Goal: Obtain resource: Download file/media

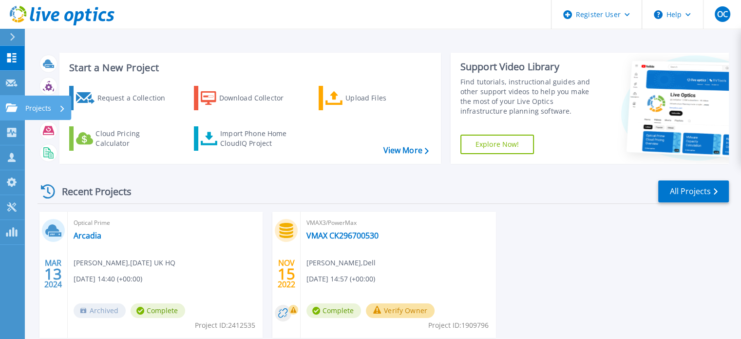
click at [14, 105] on icon at bounding box center [12, 107] width 12 height 8
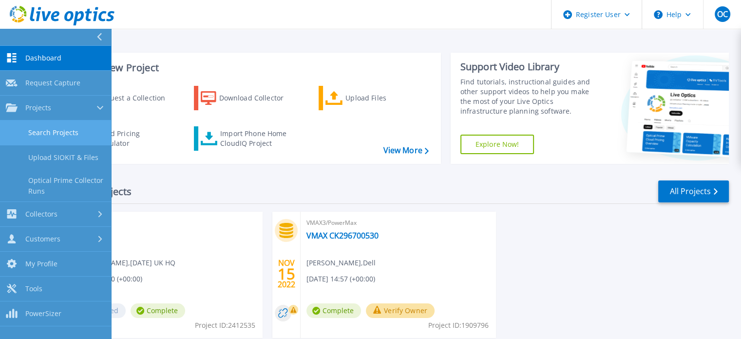
click at [76, 122] on link "Search Projects" at bounding box center [55, 132] width 111 height 25
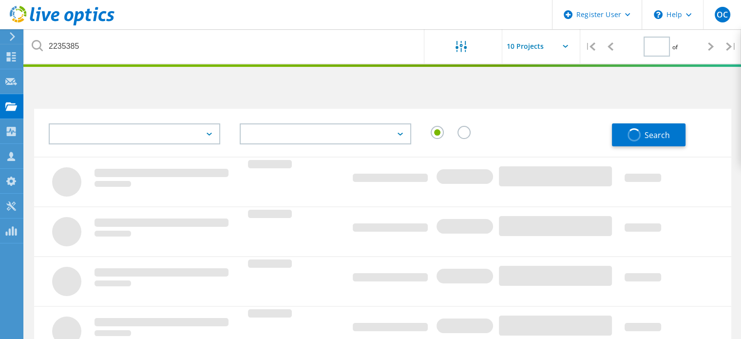
type input "1"
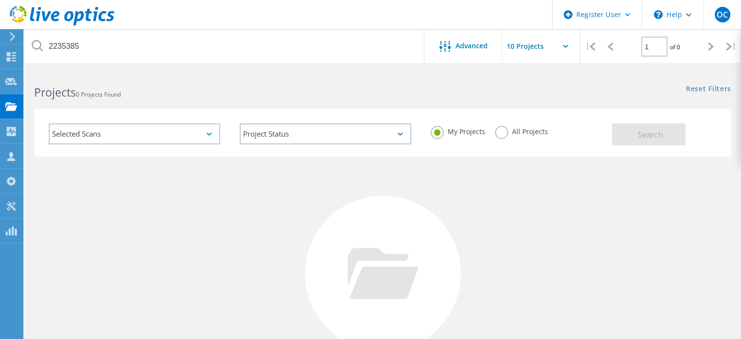
click at [503, 126] on label "All Projects" at bounding box center [521, 130] width 53 height 9
click at [0, 0] on input "All Projects" at bounding box center [0, 0] width 0 height 0
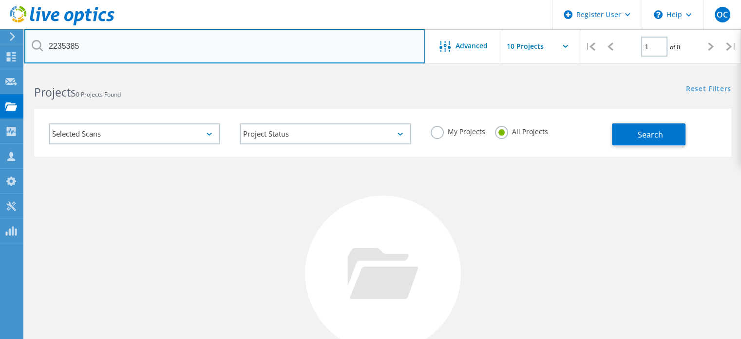
click at [217, 58] on input "2235385" at bounding box center [224, 46] width 401 height 34
paste input "2815796"
type input "2815796"
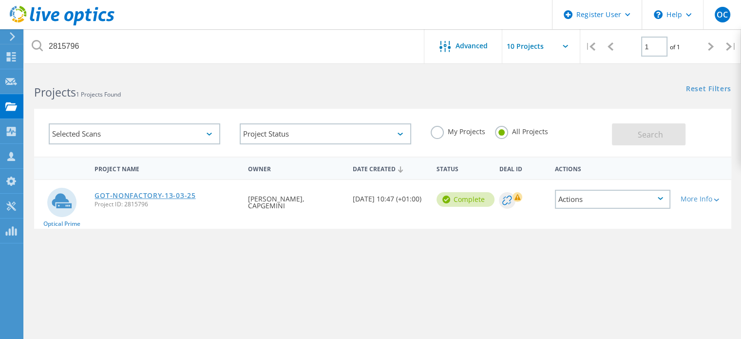
click at [177, 195] on link "GOT-NONFACTORY-13-03-25" at bounding box center [145, 195] width 101 height 7
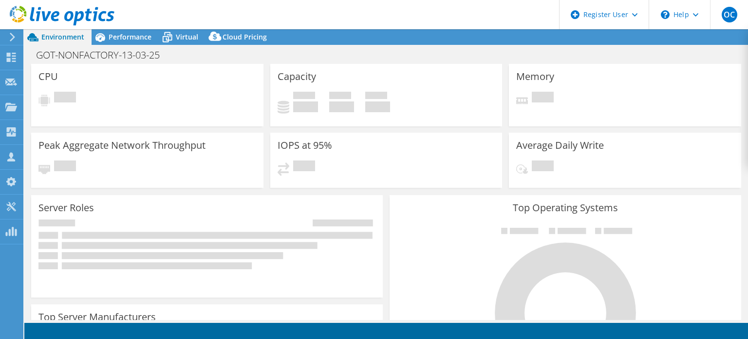
select select "USD"
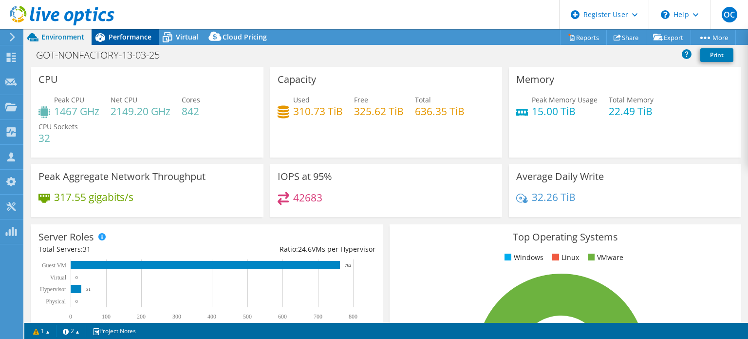
click at [125, 38] on span "Performance" at bounding box center [130, 36] width 43 height 9
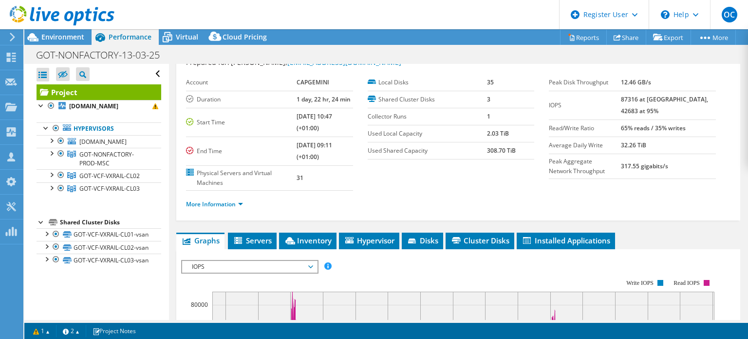
scroll to position [78, 0]
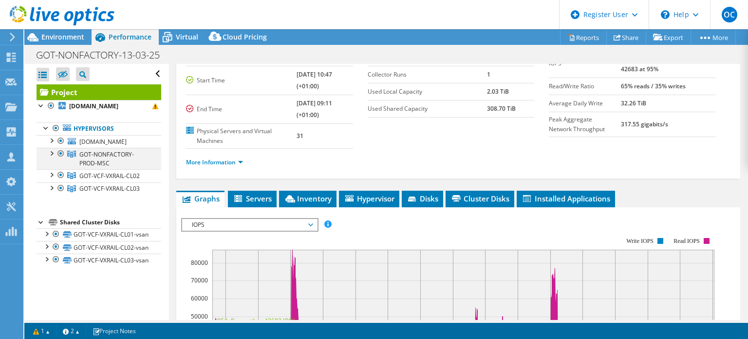
click at [52, 152] on div at bounding box center [51, 153] width 10 height 10
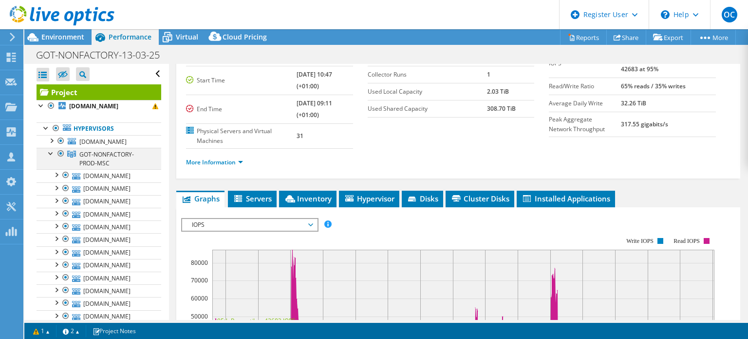
click at [48, 152] on div at bounding box center [51, 153] width 10 height 10
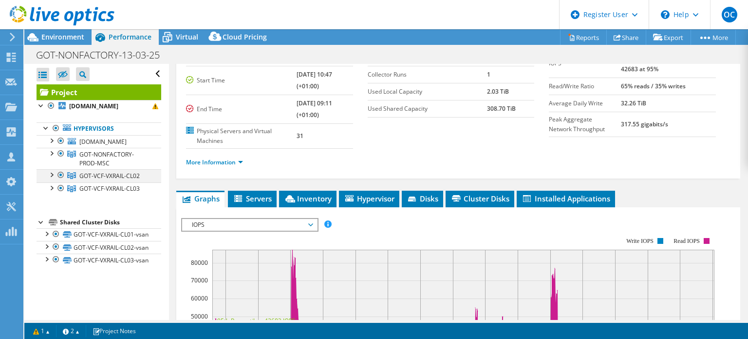
click at [60, 173] on div at bounding box center [61, 175] width 10 height 12
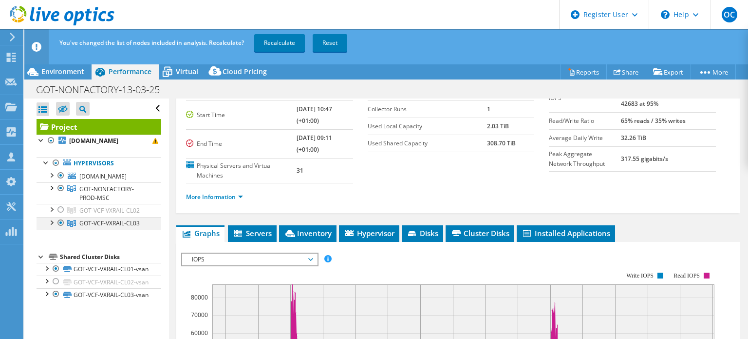
click at [60, 224] on div at bounding box center [61, 223] width 10 height 12
click at [276, 45] on link "Recalculate" at bounding box center [279, 43] width 51 height 18
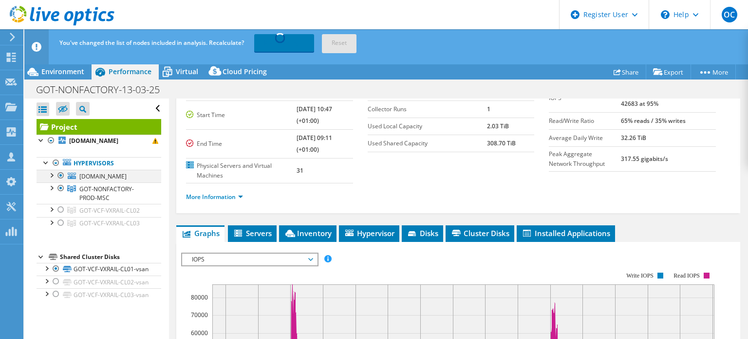
click at [51, 173] on div at bounding box center [51, 175] width 10 height 10
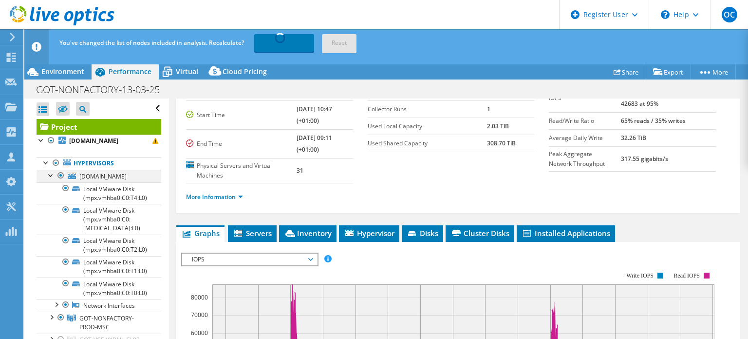
click at [51, 173] on div at bounding box center [51, 175] width 10 height 10
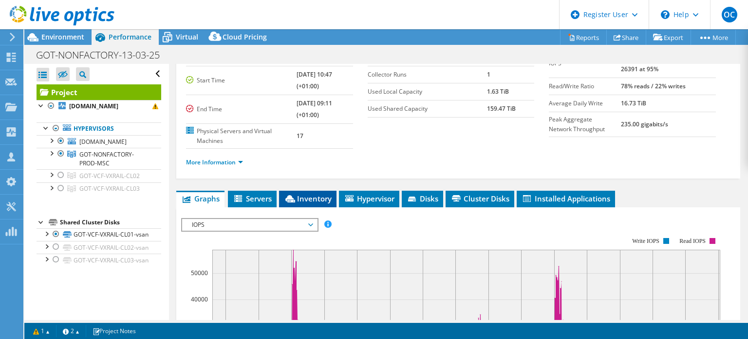
click at [316, 194] on span "Inventory" at bounding box center [308, 198] width 48 height 10
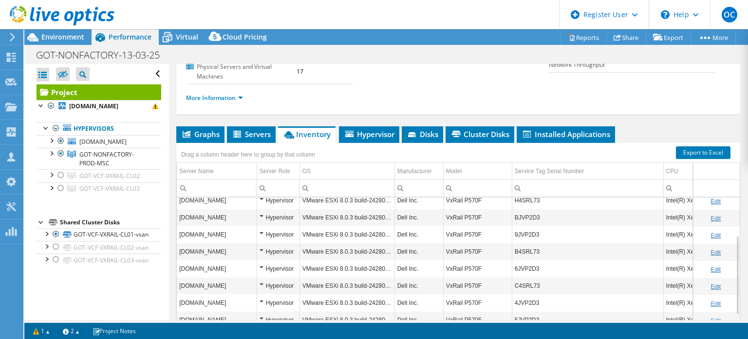
scroll to position [0, 0]
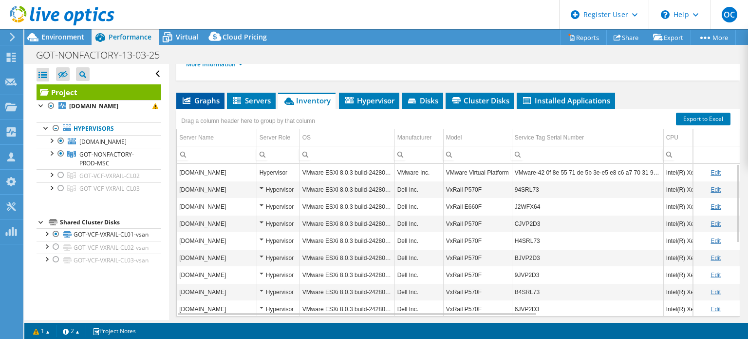
click at [209, 93] on li "Graphs" at bounding box center [200, 101] width 48 height 17
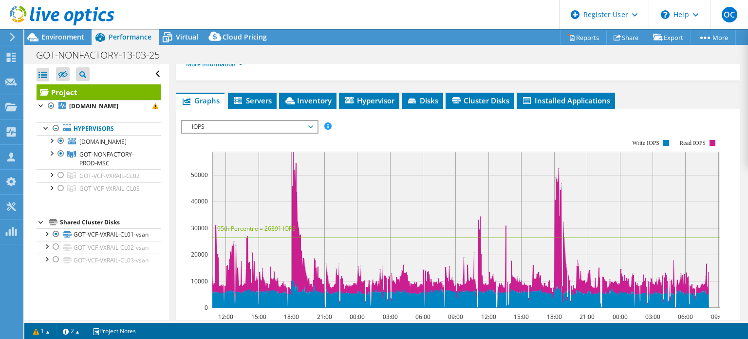
click at [259, 127] on span "IOPS" at bounding box center [249, 127] width 125 height 12
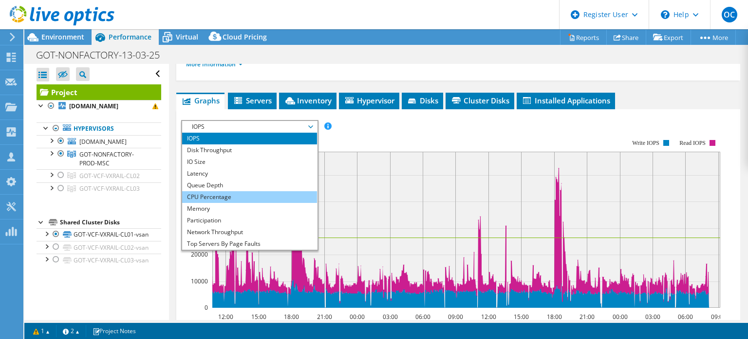
click at [223, 195] on li "CPU Percentage" at bounding box center [249, 197] width 135 height 12
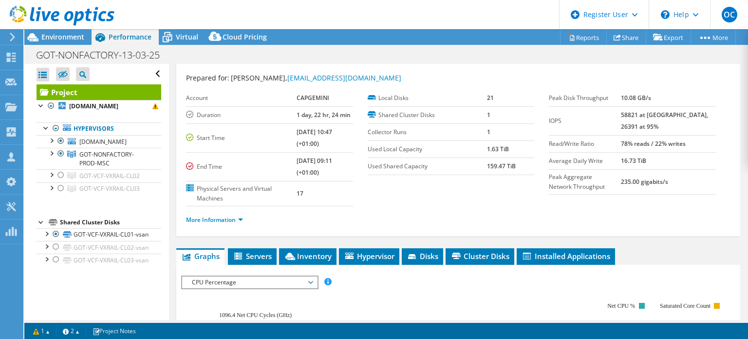
scroll to position [31, 0]
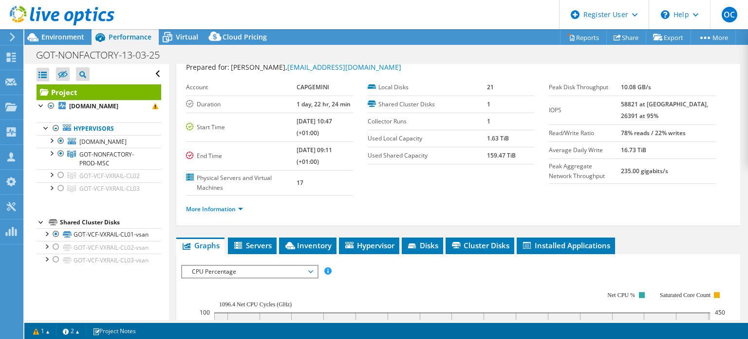
click at [220, 212] on li "More Information" at bounding box center [217, 209] width 63 height 11
click at [224, 207] on link "More Information" at bounding box center [214, 209] width 57 height 8
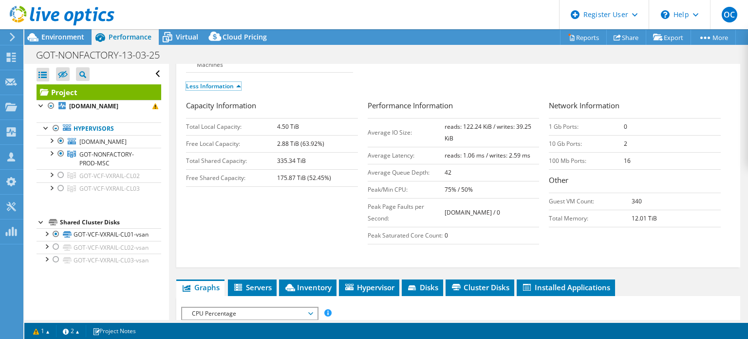
scroll to position [343, 0]
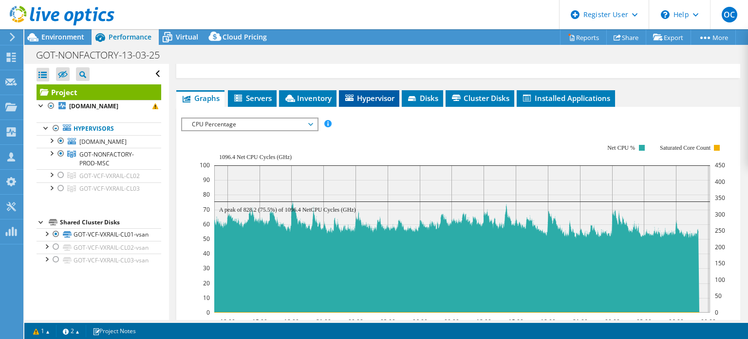
click at [376, 103] on span "Hypervisor" at bounding box center [369, 98] width 51 height 10
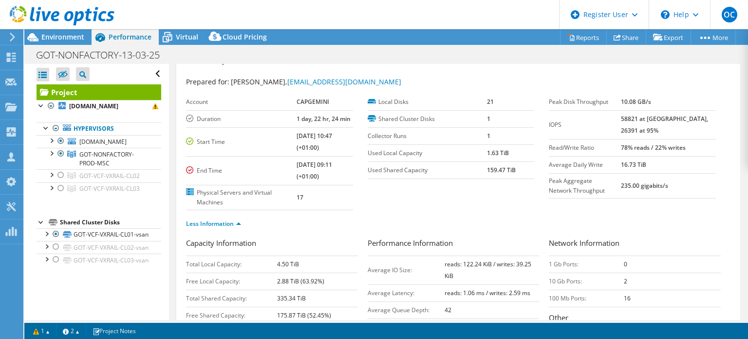
scroll to position [0, 0]
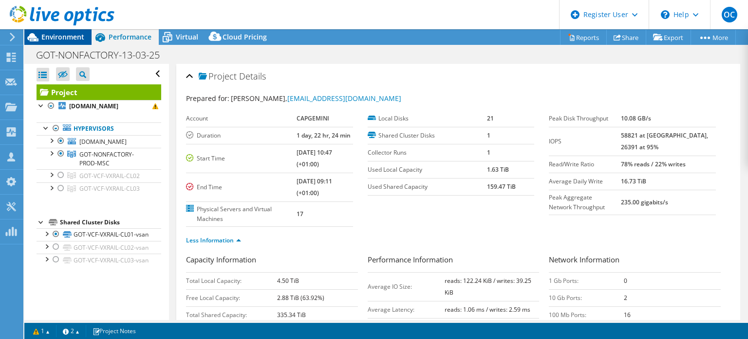
click at [72, 41] on span "Environment" at bounding box center [62, 36] width 43 height 9
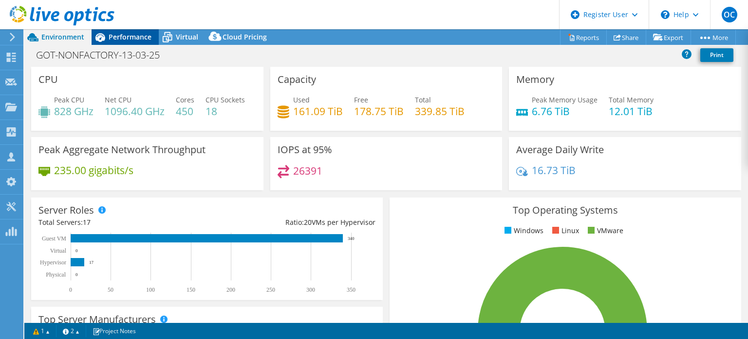
click at [133, 29] on div "Performance" at bounding box center [125, 37] width 67 height 16
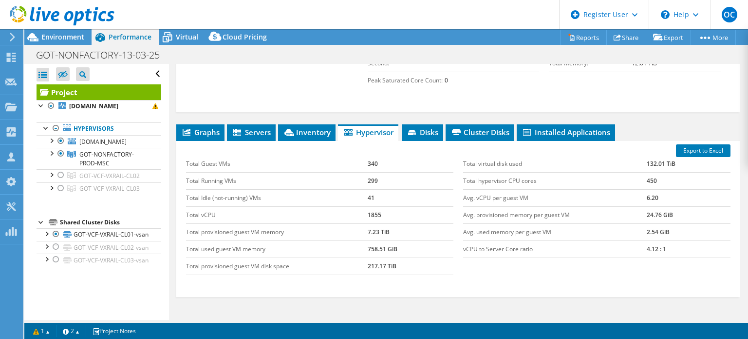
scroll to position [311, 0]
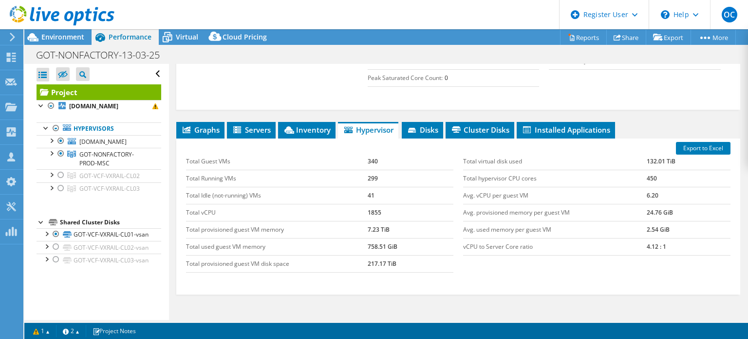
click at [237, 238] on td "Total provisioned guest VM memory" at bounding box center [277, 229] width 182 height 17
click at [341, 238] on td "Total provisioned guest VM memory" at bounding box center [277, 229] width 182 height 17
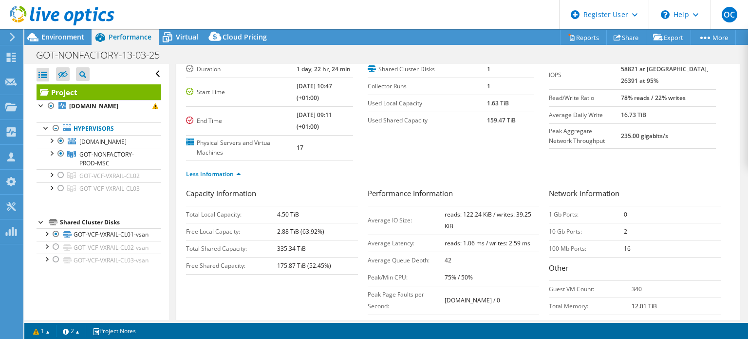
scroll to position [0, 0]
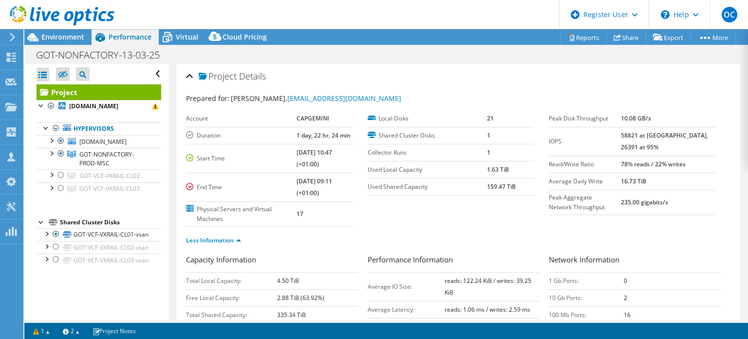
click at [76, 28] on div at bounding box center [57, 16] width 115 height 33
click at [78, 32] on div at bounding box center [57, 16] width 115 height 33
click at [79, 35] on span "Environment" at bounding box center [62, 36] width 43 height 9
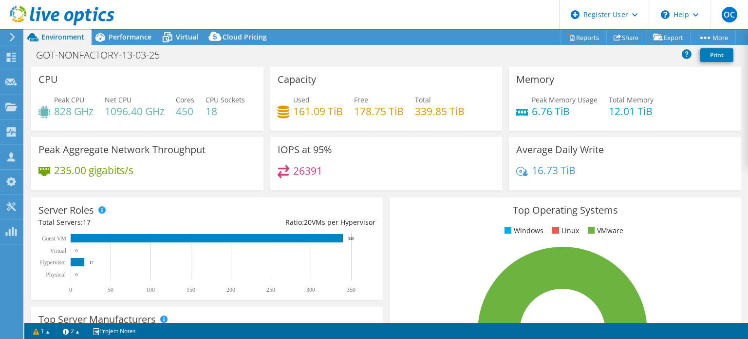
scroll to position [1, 0]
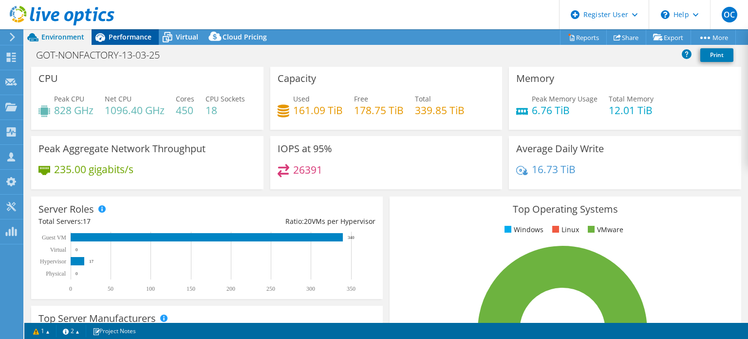
click at [140, 36] on span "Performance" at bounding box center [130, 36] width 43 height 9
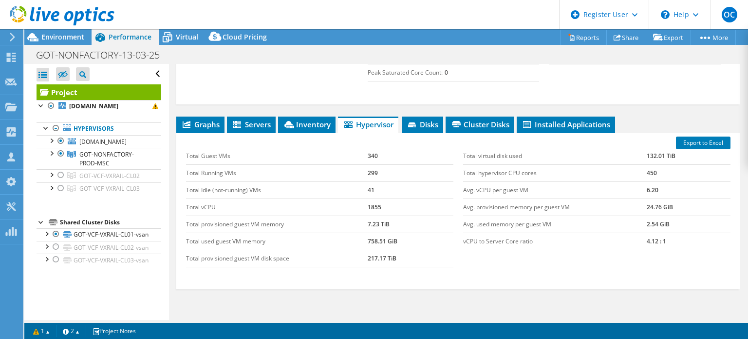
scroll to position [325, 0]
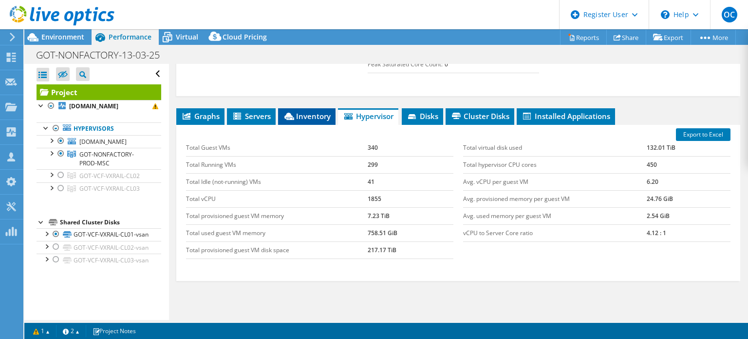
click at [295, 121] on span "Inventory" at bounding box center [307, 116] width 48 height 10
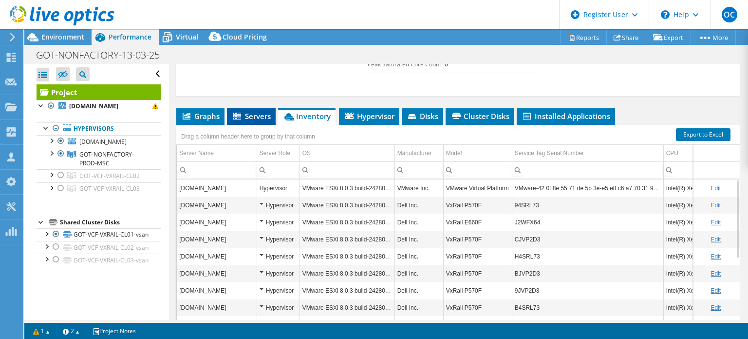
click at [258, 121] on span "Servers" at bounding box center [251, 116] width 39 height 10
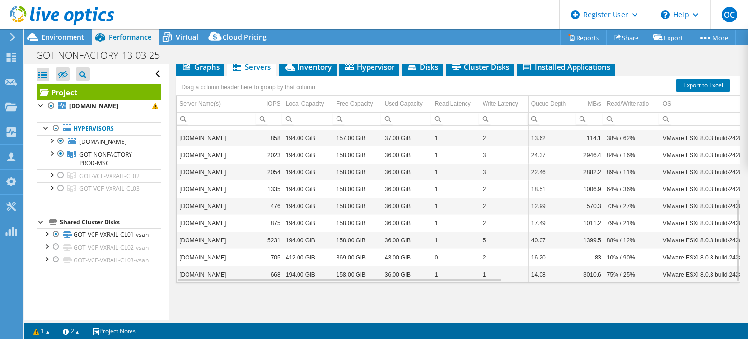
scroll to position [136, 0]
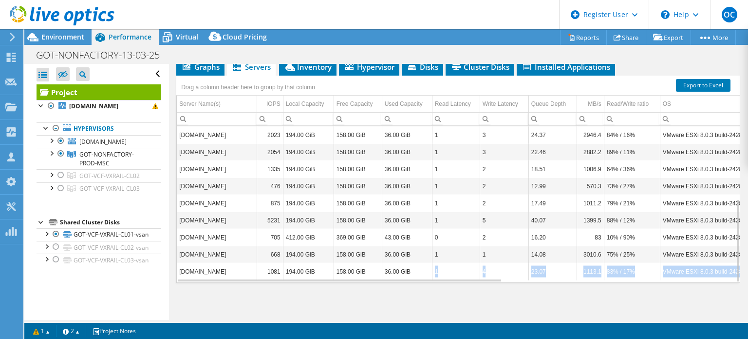
drag, startPoint x: 427, startPoint y: 282, endPoint x: 471, endPoint y: 286, distance: 44.5
click at [471, 282] on div "olosva1107.olo.volvocars.net 9 1.05 TiB 0 GiB 1.05 TiB 0 0 0.00 0.2 31% / 69% V…" at bounding box center [458, 204] width 563 height 156
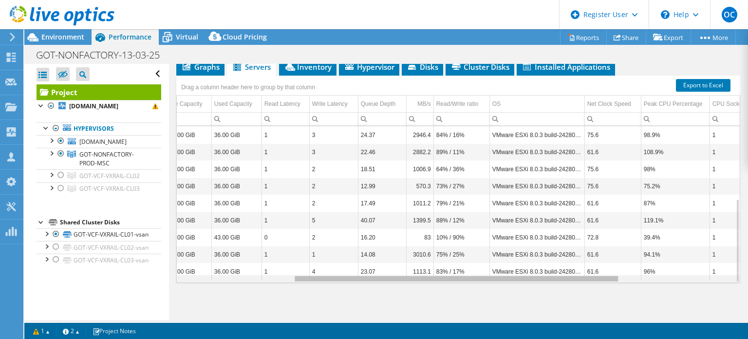
scroll to position [0, 207]
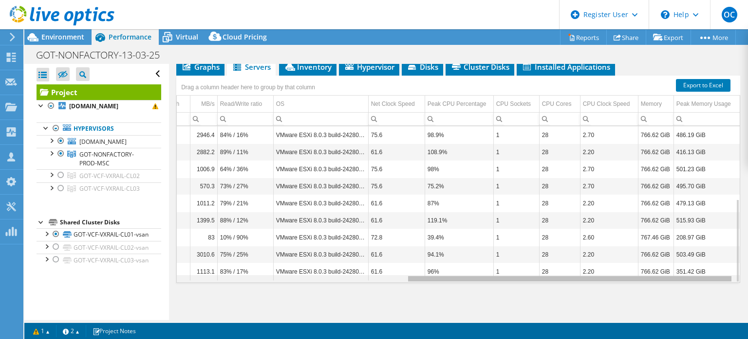
drag, startPoint x: 471, startPoint y: 286, endPoint x: 724, endPoint y: 277, distance: 253.1
click at [724, 277] on body "OC Dell User Octavian Crivat Octavian.Crivat@dell.com Dell My Profile Log Out \…" at bounding box center [374, 169] width 748 height 339
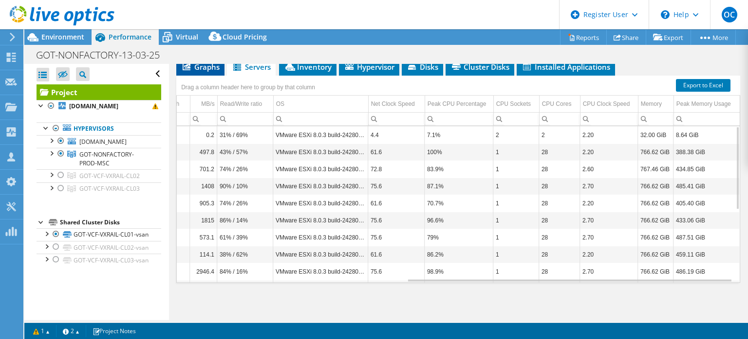
click at [193, 76] on li "Graphs" at bounding box center [200, 67] width 48 height 17
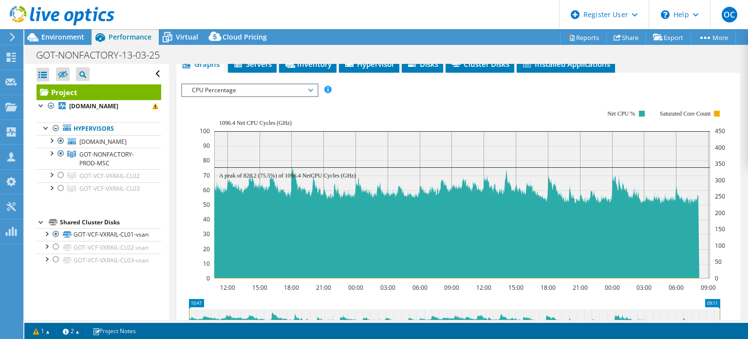
click at [237, 93] on span "CPU Percentage" at bounding box center [249, 90] width 125 height 12
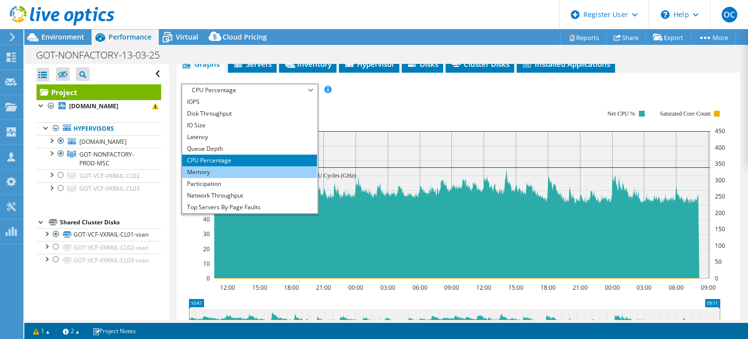
click at [248, 178] on li "Memory" at bounding box center [249, 172] width 135 height 12
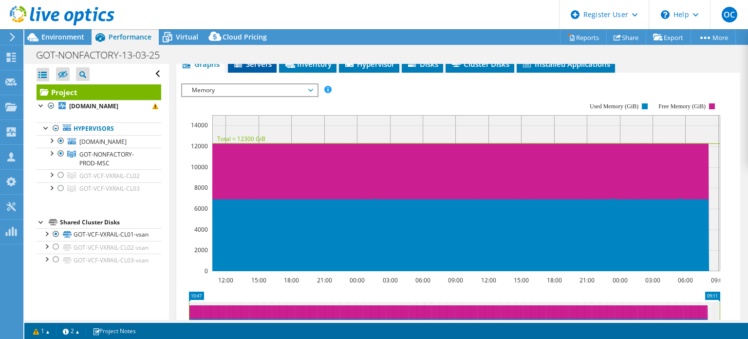
click at [256, 69] on span "Servers" at bounding box center [252, 64] width 39 height 10
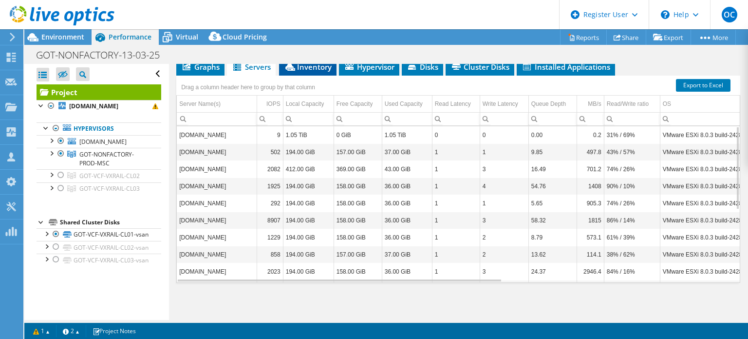
click at [293, 69] on icon at bounding box center [291, 66] width 10 height 7
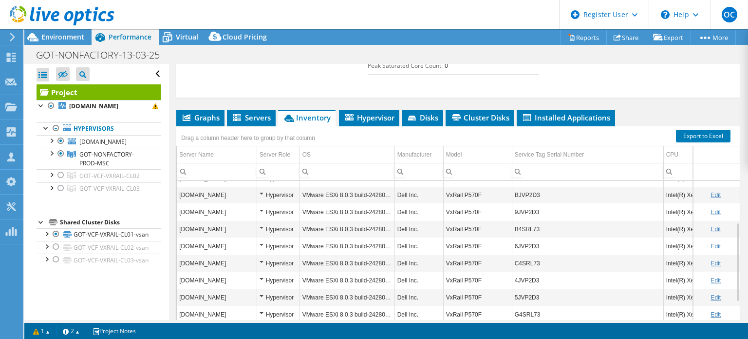
scroll to position [84, 0]
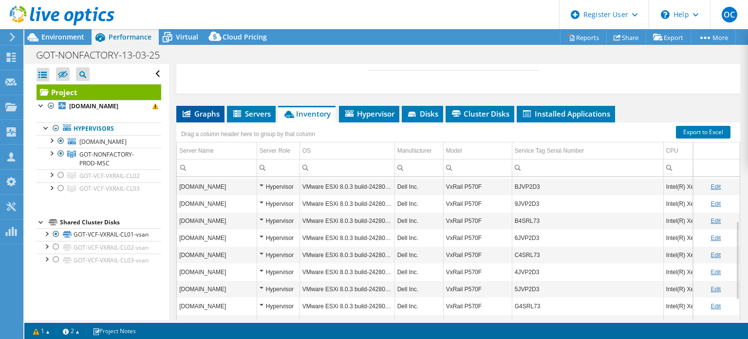
click at [201, 122] on li "Graphs" at bounding box center [200, 114] width 48 height 17
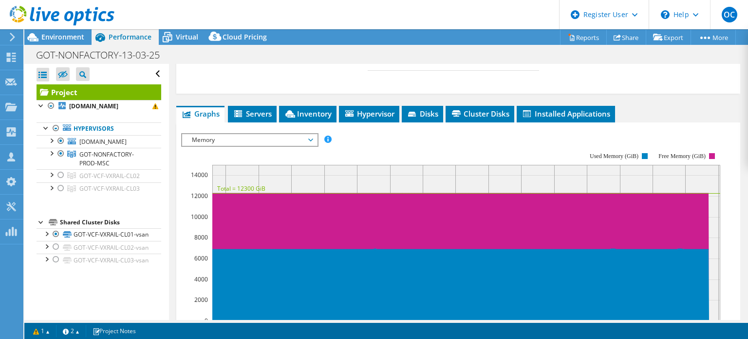
click at [209, 146] on span "Memory" at bounding box center [249, 140] width 125 height 12
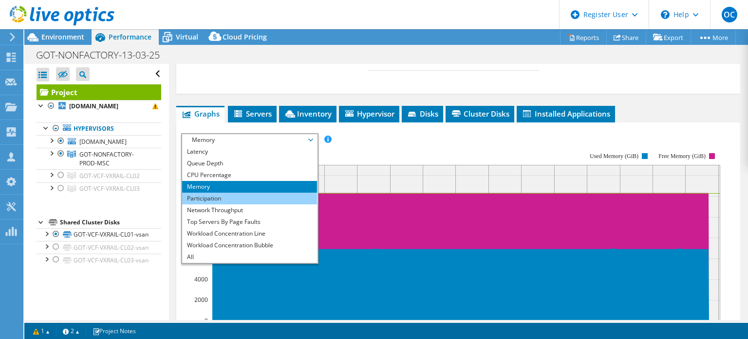
scroll to position [0, 0]
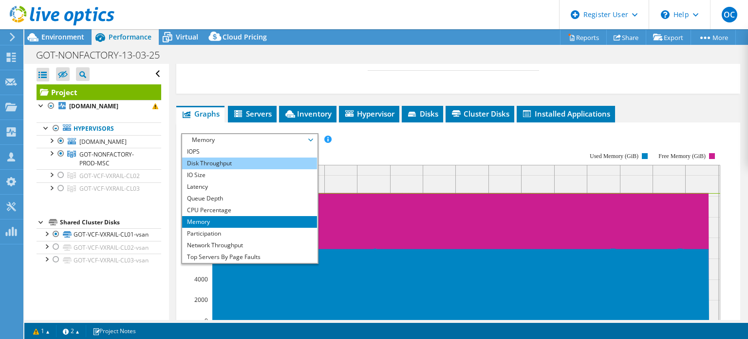
click at [226, 169] on li "Disk Throughput" at bounding box center [249, 163] width 135 height 12
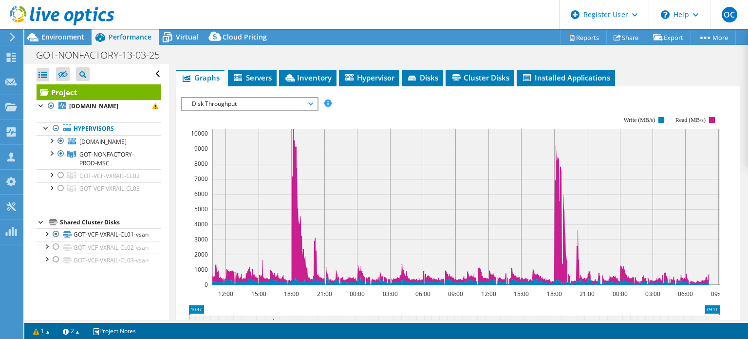
scroll to position [341, 0]
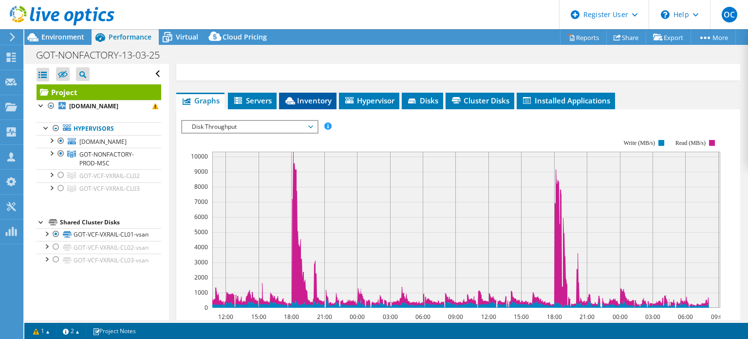
click at [309, 105] on span "Inventory" at bounding box center [308, 101] width 48 height 10
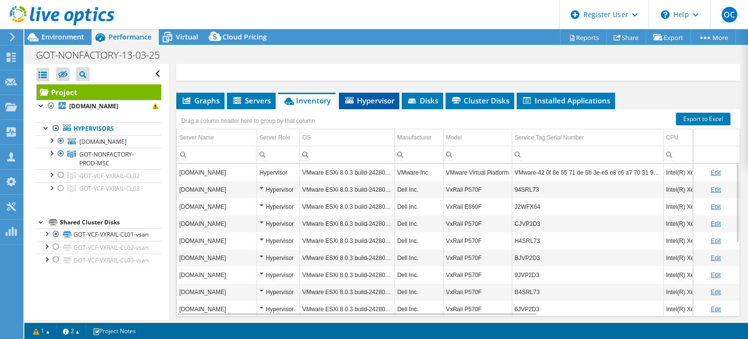
click at [386, 105] on span "Hypervisor" at bounding box center [369, 101] width 51 height 10
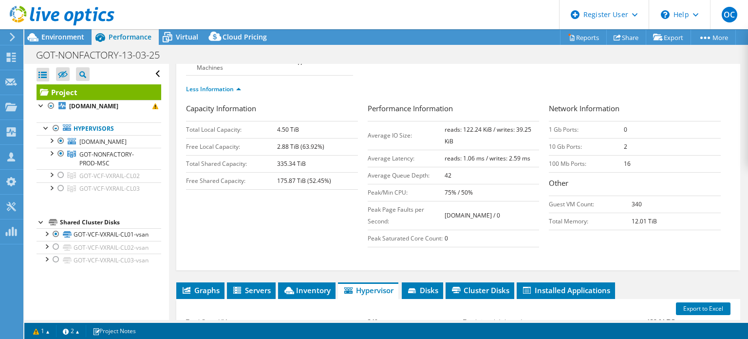
scroll to position [138, 0]
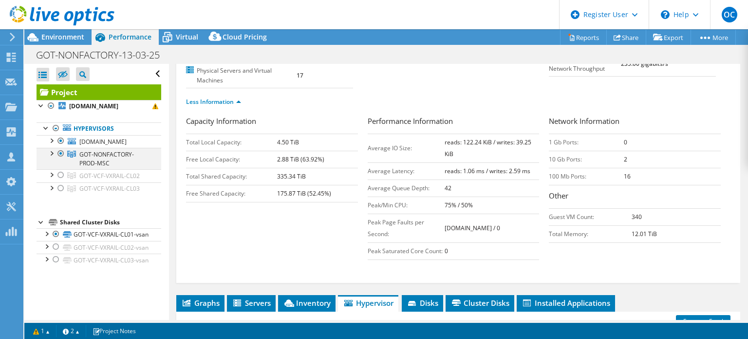
click at [49, 151] on div at bounding box center [51, 153] width 10 height 10
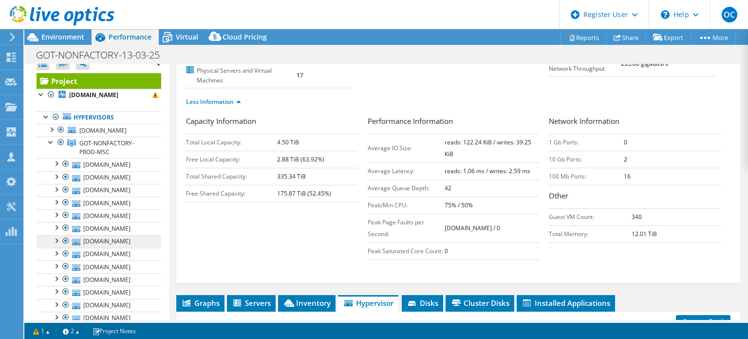
scroll to position [6, 0]
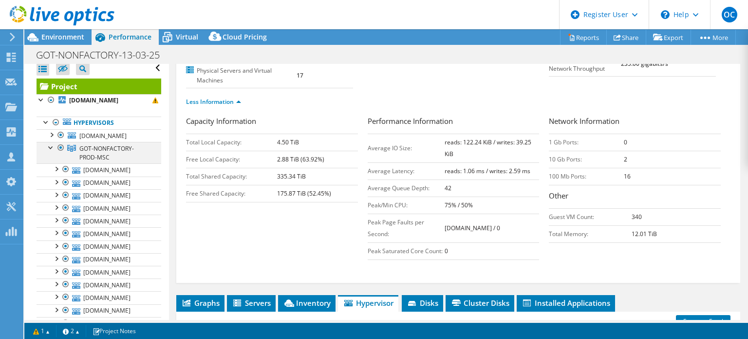
click at [49, 145] on div at bounding box center [51, 147] width 10 height 10
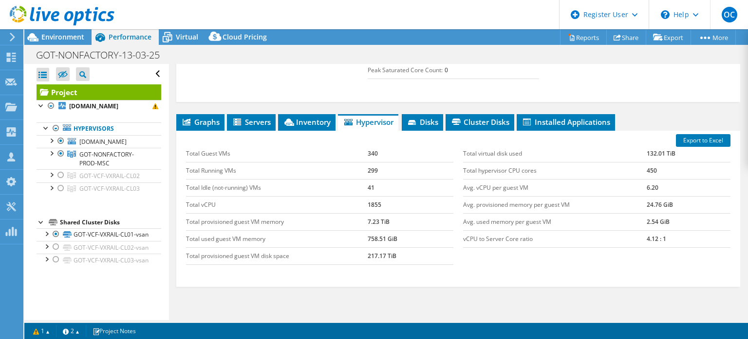
scroll to position [320, 0]
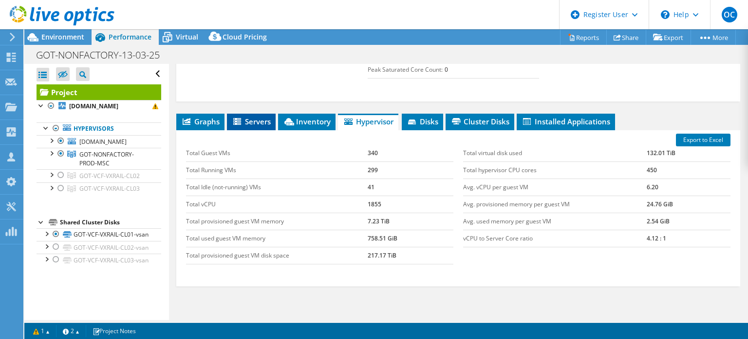
click at [248, 126] on span "Servers" at bounding box center [251, 121] width 39 height 10
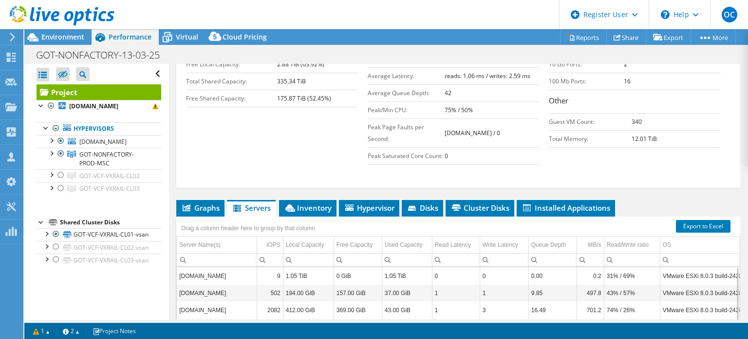
scroll to position [383, 0]
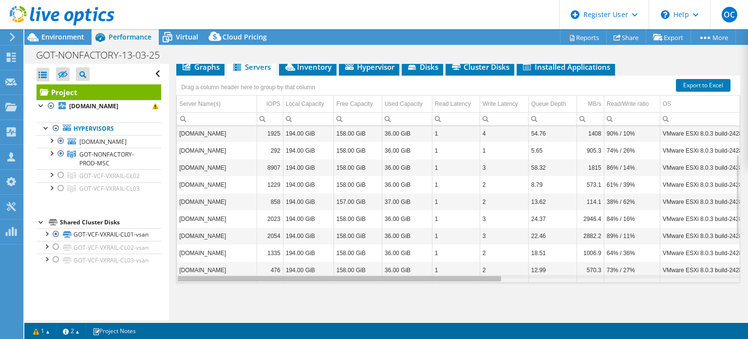
drag, startPoint x: 417, startPoint y: 279, endPoint x: 318, endPoint y: 269, distance: 99.4
click at [318, 269] on body "OC Dell User Octavian Crivat Octavian.Crivat@dell.com Dell My Profile Log Out \…" at bounding box center [374, 169] width 748 height 339
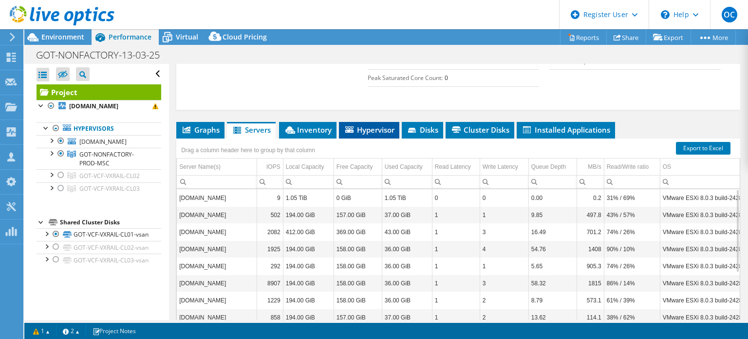
click at [363, 134] on span "Hypervisor" at bounding box center [369, 130] width 51 height 10
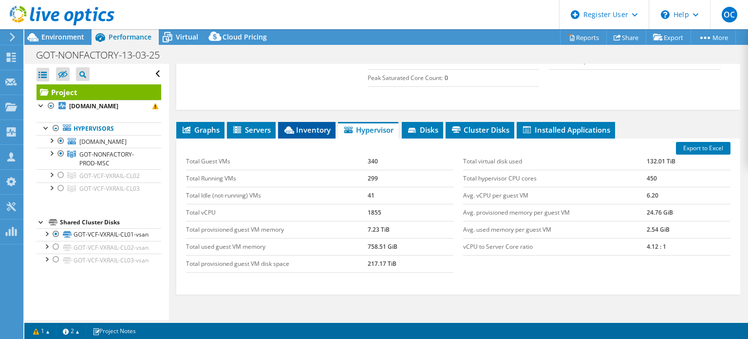
click at [301, 134] on span "Inventory" at bounding box center [307, 130] width 48 height 10
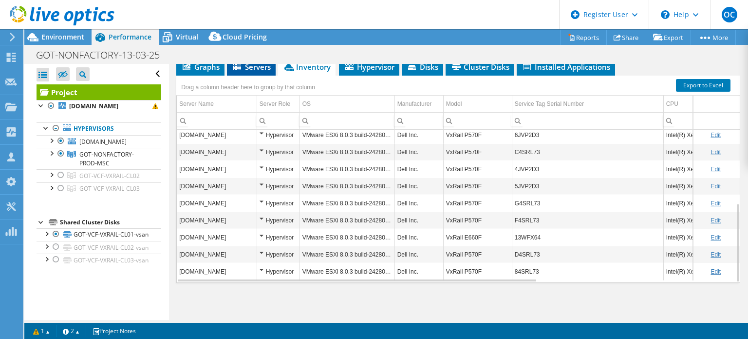
click at [251, 69] on span "Servers" at bounding box center [251, 67] width 39 height 10
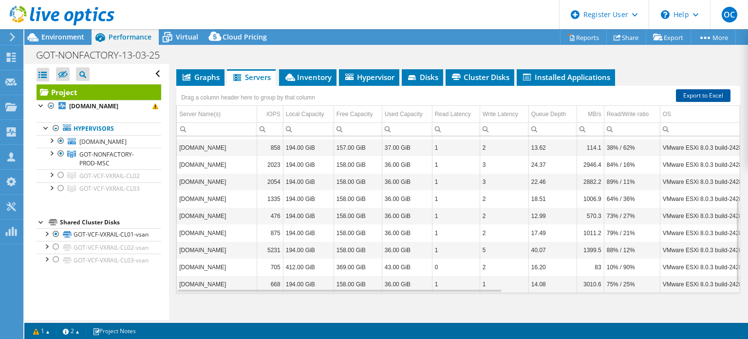
click at [676, 102] on link "Export to Excel" at bounding box center [703, 95] width 55 height 13
